Goal: Task Accomplishment & Management: Use online tool/utility

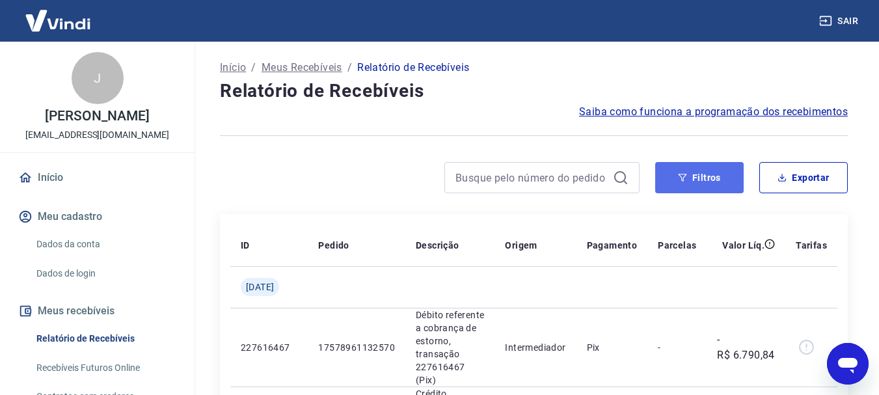
click at [691, 167] on button "Filtros" at bounding box center [699, 177] width 88 height 31
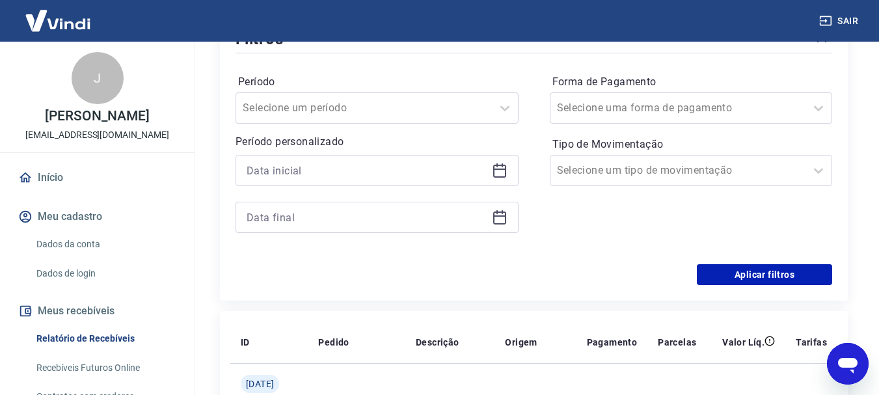
scroll to position [195, 0]
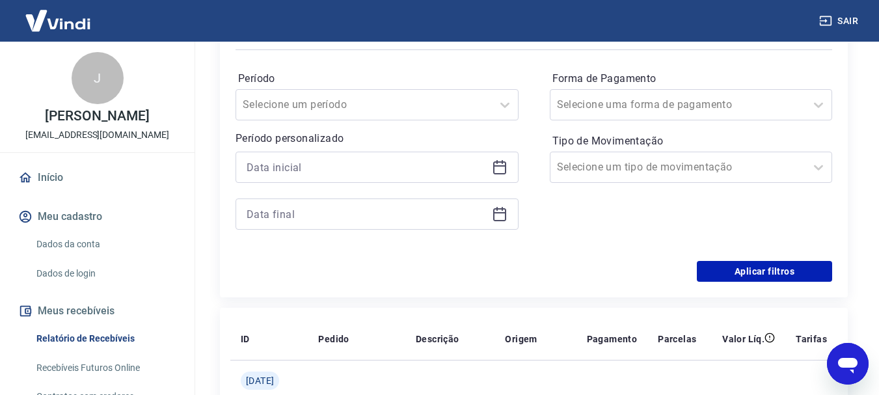
click at [496, 170] on icon at bounding box center [500, 167] width 16 height 16
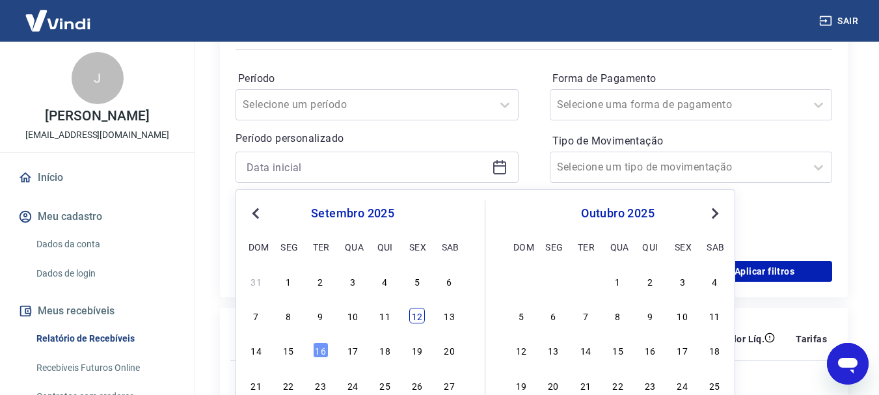
click at [423, 314] on div "12" at bounding box center [417, 316] width 16 height 16
type input "[DATE]"
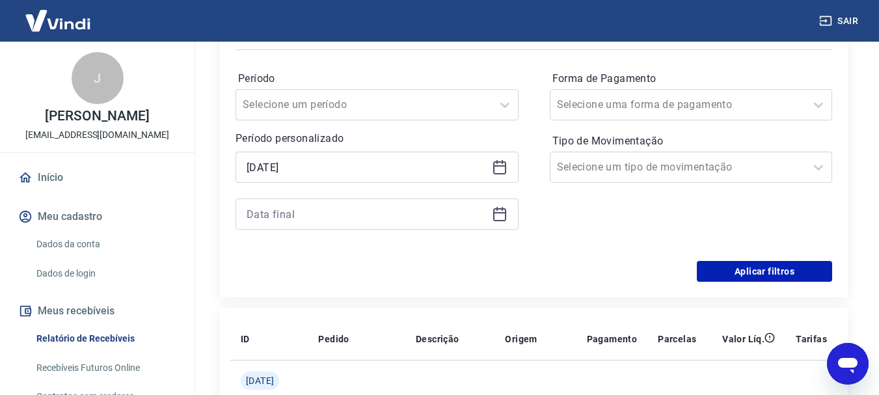
click at [497, 215] on icon at bounding box center [500, 214] width 16 height 16
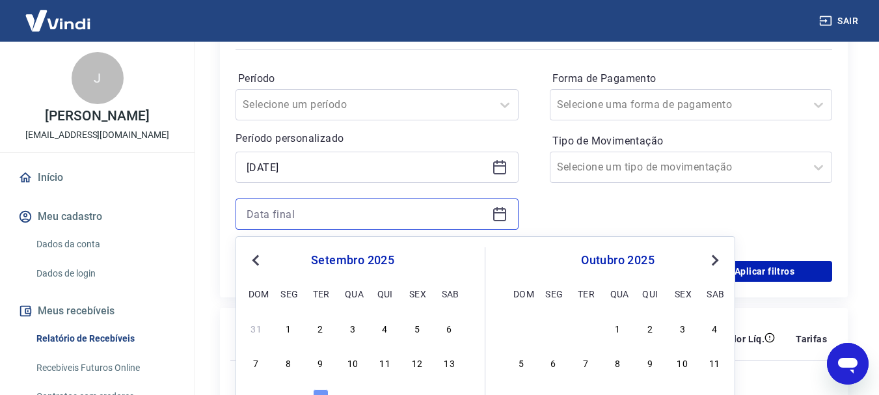
scroll to position [325, 0]
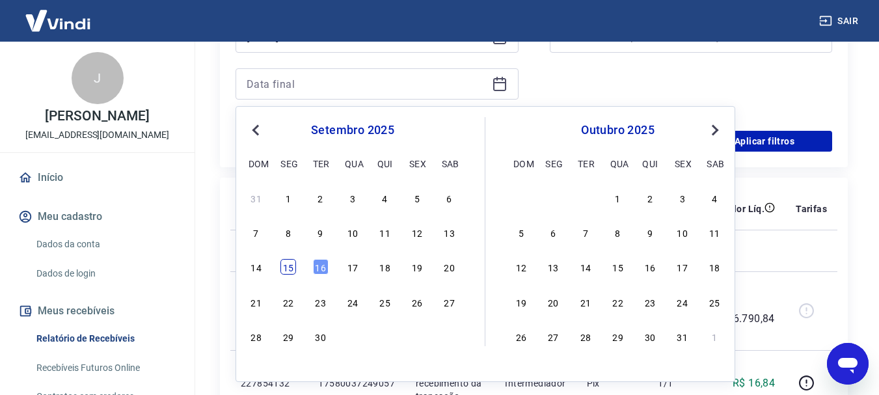
click at [285, 272] on div "15" at bounding box center [288, 267] width 16 height 16
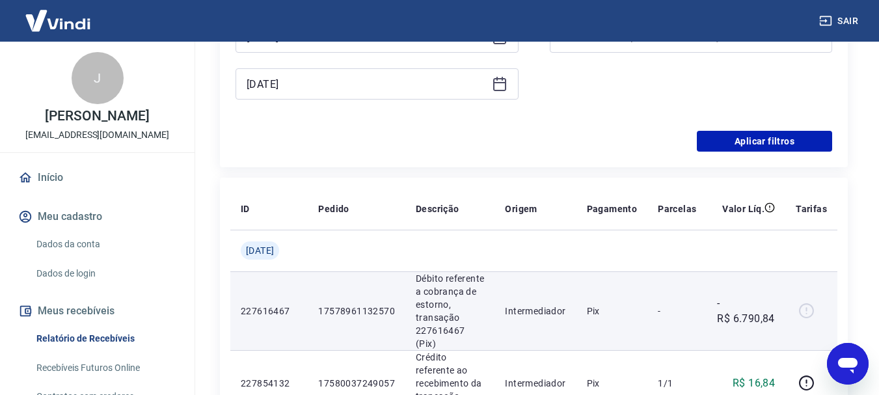
type input "[DATE]"
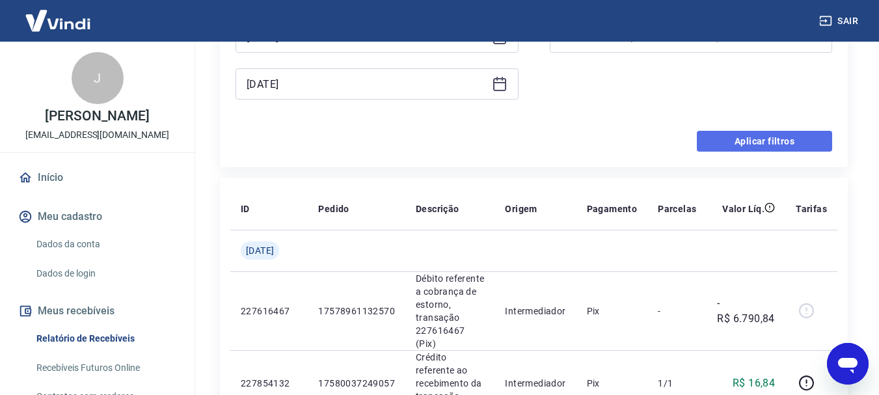
click at [726, 142] on button "Aplicar filtros" at bounding box center [764, 141] width 135 height 21
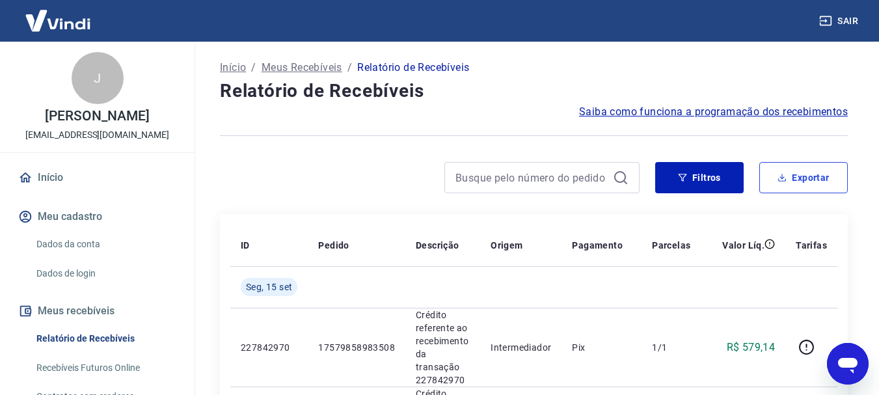
click at [829, 183] on button "Exportar" at bounding box center [803, 177] width 88 height 31
type input "[DATE]"
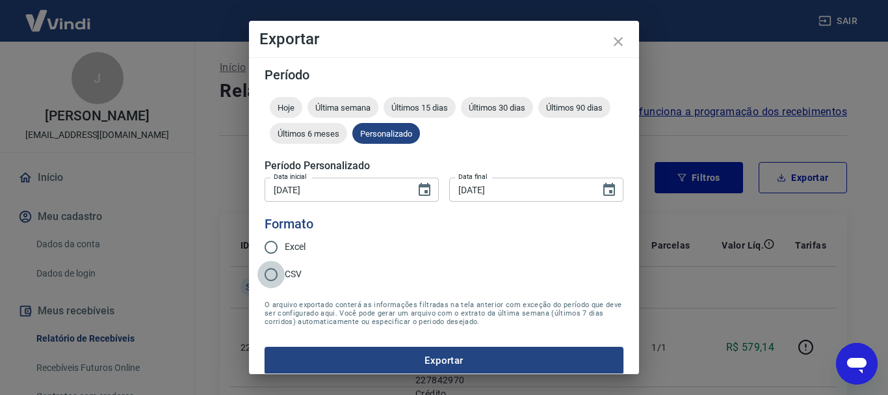
click at [271, 271] on input "CSV" at bounding box center [271, 274] width 27 height 27
radio input "true"
click at [346, 362] on button "Exportar" at bounding box center [444, 360] width 359 height 27
